Goal: Find specific page/section: Find specific page/section

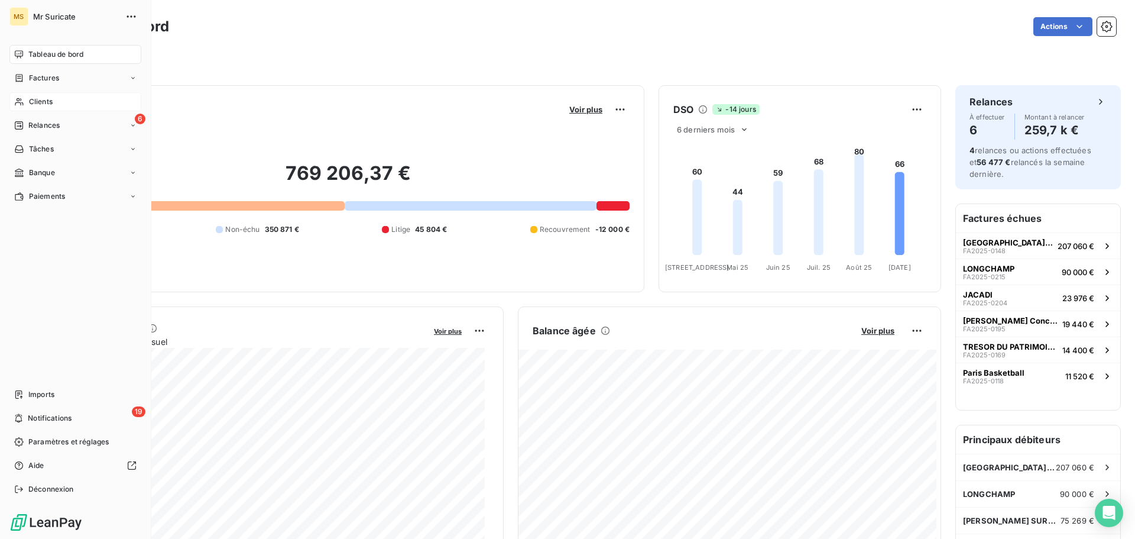
click at [27, 102] on div "Clients" at bounding box center [75, 101] width 132 height 19
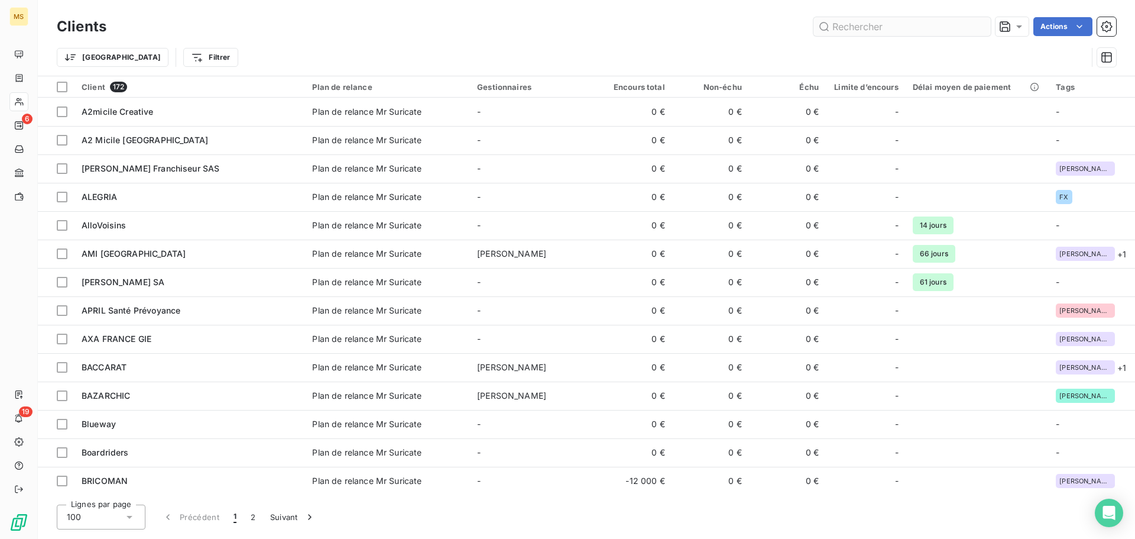
click at [849, 26] on input "text" at bounding box center [901, 26] width 177 height 19
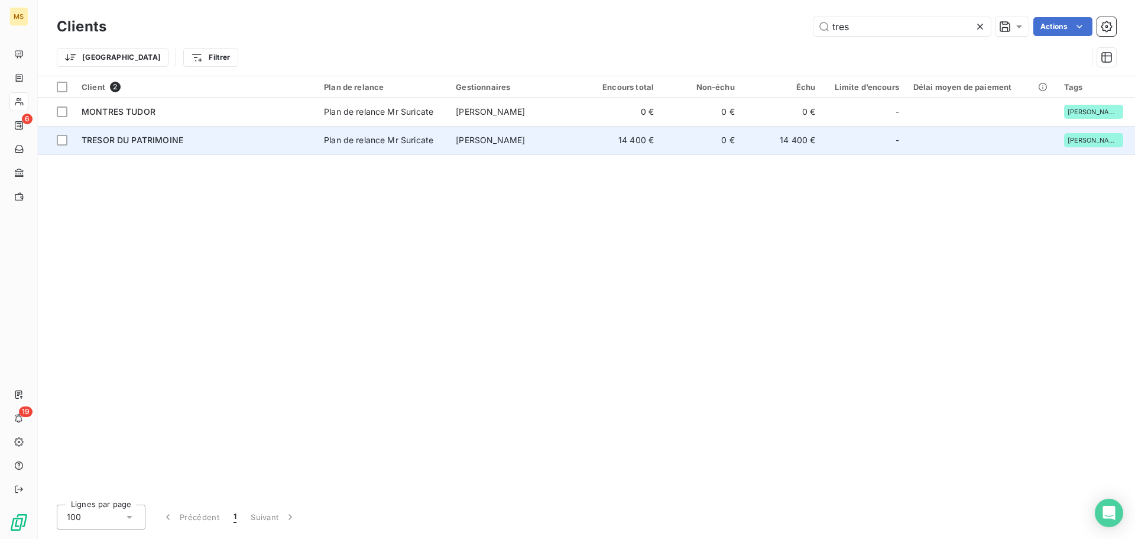
type input "tres"
click at [249, 132] on td "TRESOR DU PATRIMOINE" at bounding box center [195, 140] width 242 height 28
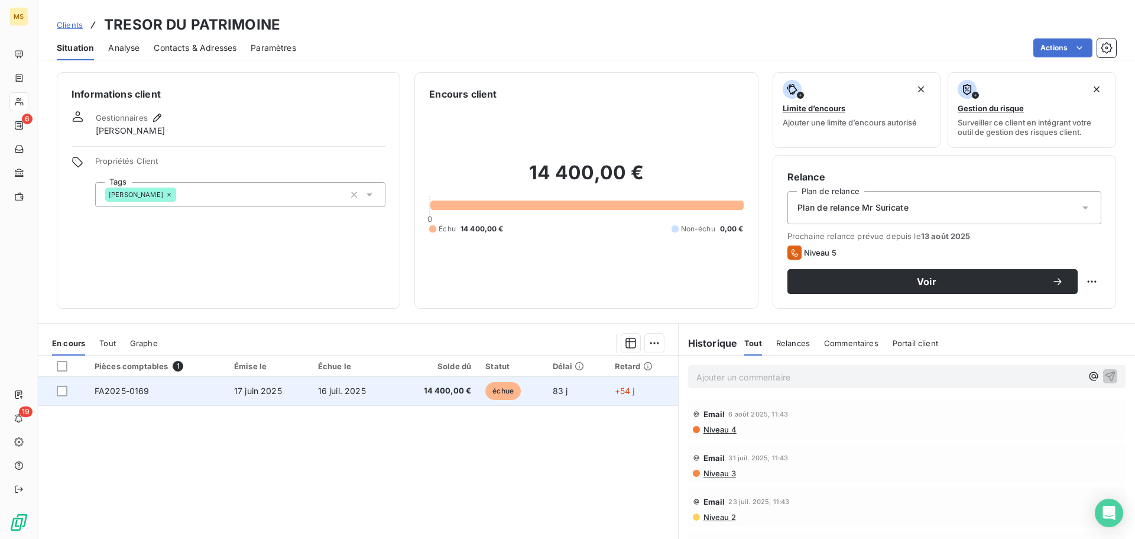
click at [309, 385] on td "17 juin 2025" at bounding box center [269, 391] width 84 height 28
